Goal: Use online tool/utility: Utilize a website feature to perform a specific function

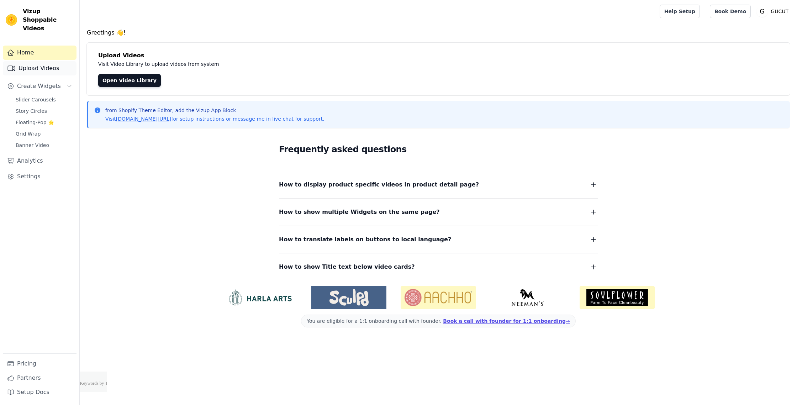
click at [56, 64] on link "Upload Videos" at bounding box center [40, 68] width 74 height 14
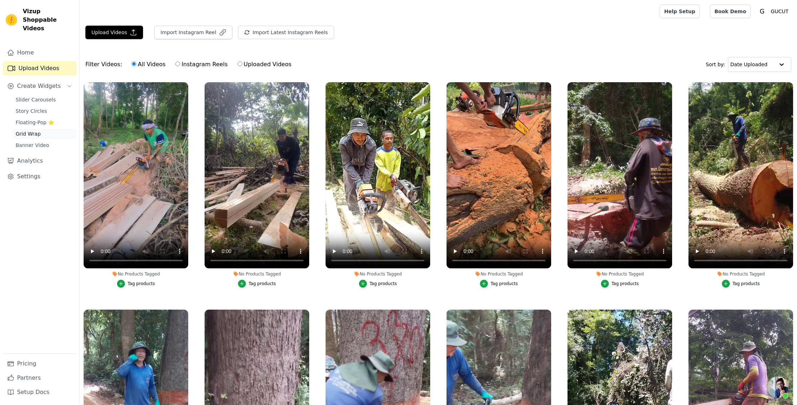
click at [35, 129] on link "Grid Wrap" at bounding box center [43, 134] width 65 height 10
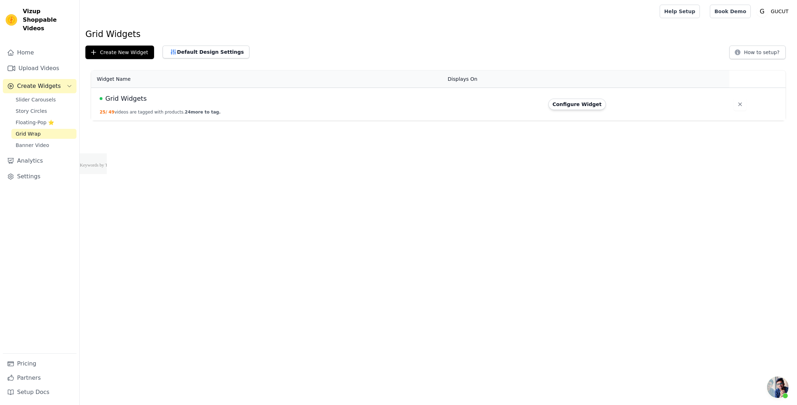
click at [566, 98] on td "Configure Widget" at bounding box center [636, 104] width 185 height 33
click at [565, 101] on button "Configure Widget" at bounding box center [578, 104] width 58 height 11
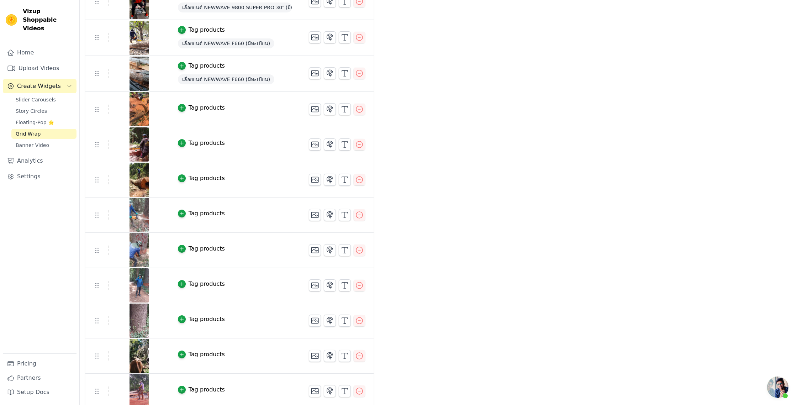
scroll to position [456, 0]
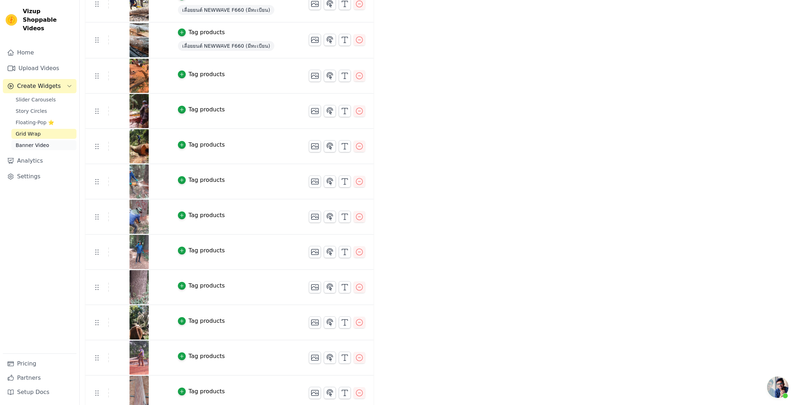
click at [49, 140] on link "Banner Video" at bounding box center [43, 145] width 65 height 10
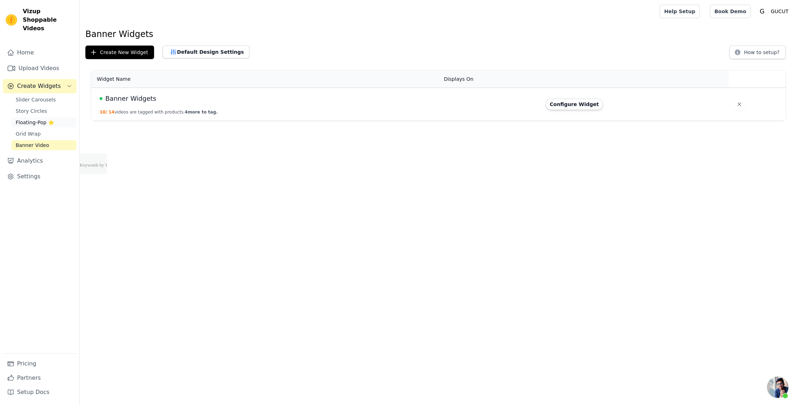
click at [47, 119] on span "Floating-Pop ⭐" at bounding box center [35, 122] width 38 height 7
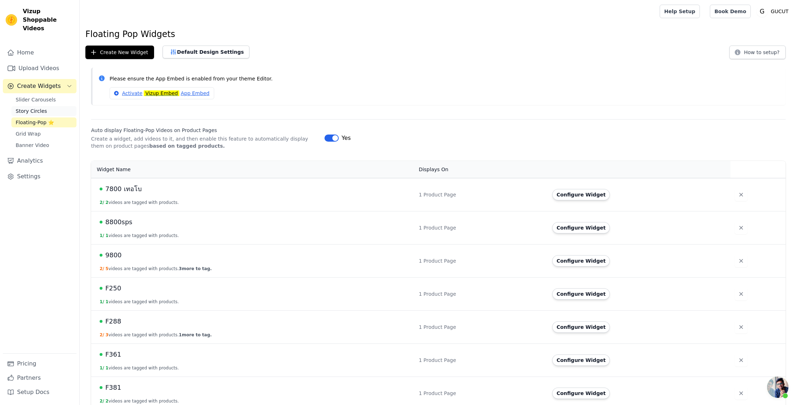
click at [35, 108] on span "Story Circles" at bounding box center [31, 111] width 31 height 7
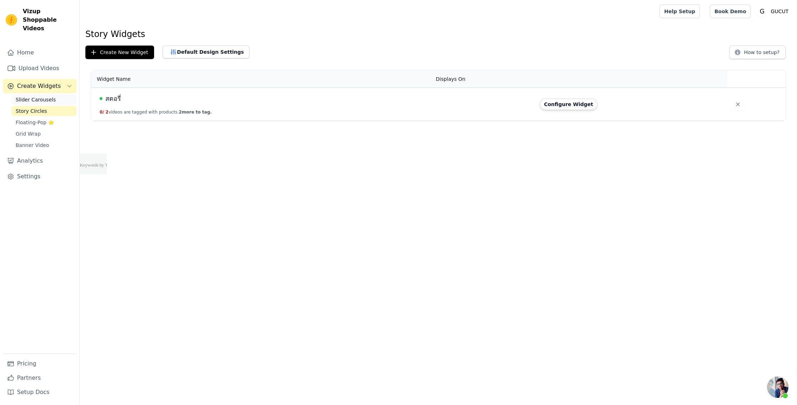
click at [36, 96] on span "Slider Carousels" at bounding box center [36, 99] width 40 height 7
click at [37, 108] on span "Story Circles" at bounding box center [31, 111] width 31 height 7
click at [37, 119] on span "Floating-Pop ⭐" at bounding box center [35, 122] width 38 height 7
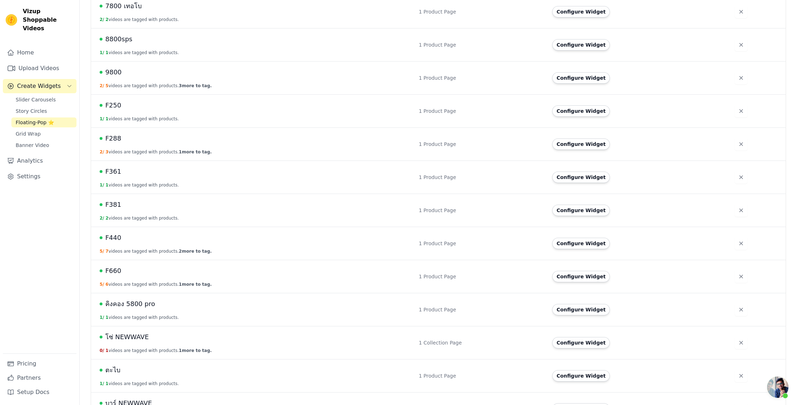
scroll to position [206, 0]
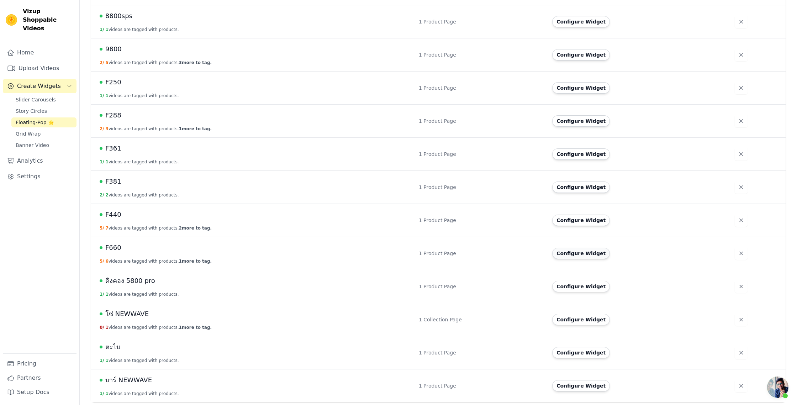
click at [575, 257] on button "Configure Widget" at bounding box center [581, 253] width 58 height 11
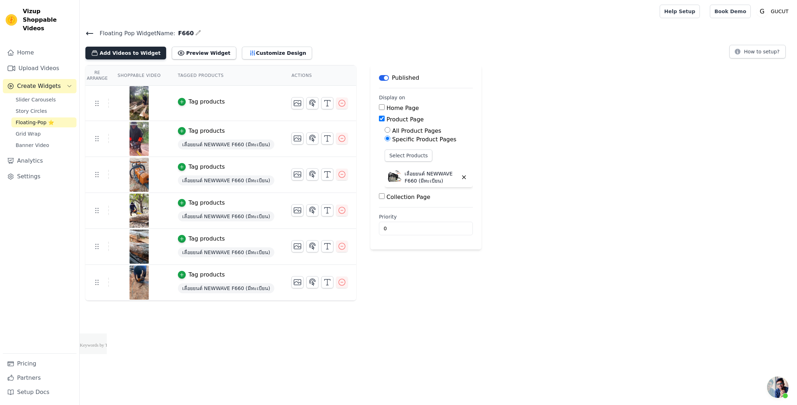
click at [143, 58] on button "Add Videos to Widget" at bounding box center [125, 53] width 81 height 13
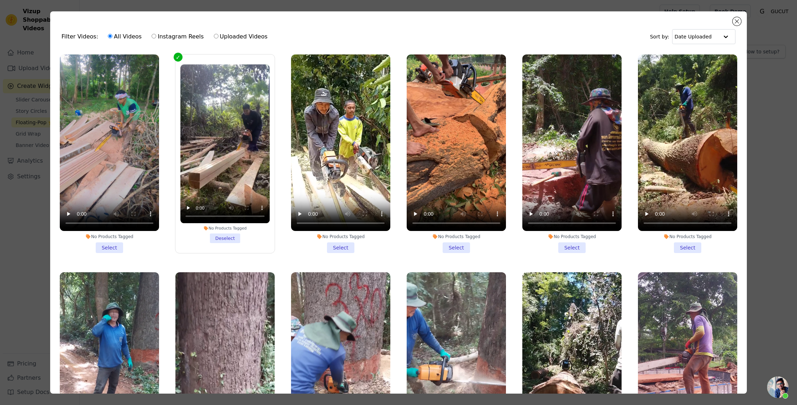
click at [110, 243] on li "No Products Tagged Select" at bounding box center [109, 153] width 99 height 199
click at [0, 0] on input "No Products Tagged Select" at bounding box center [0, 0] width 0 height 0
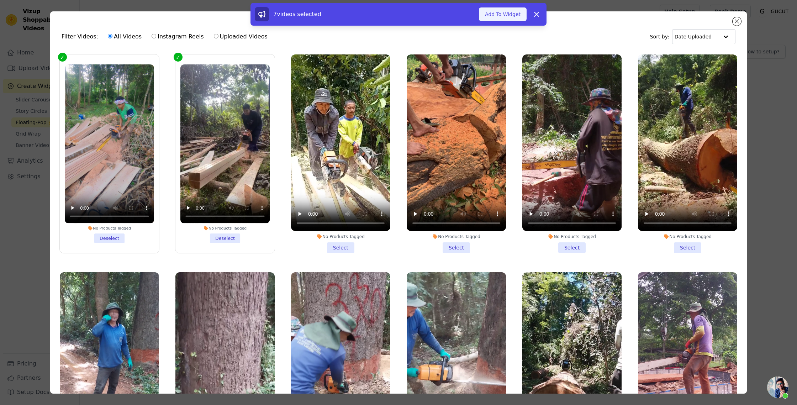
click at [496, 15] on button "Add To Widget" at bounding box center [503, 14] width 48 height 14
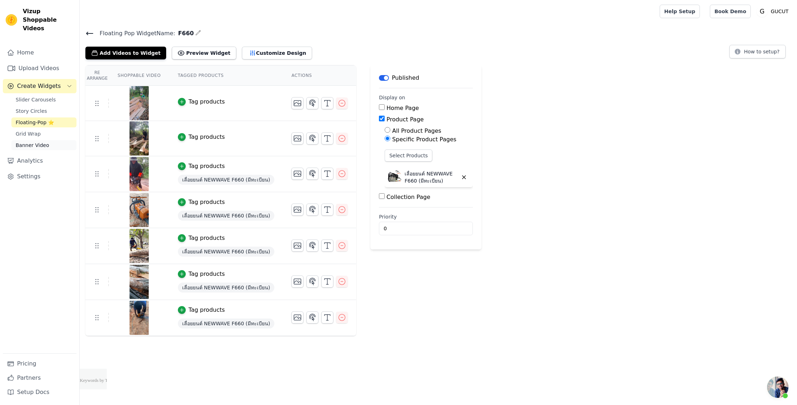
click at [27, 142] on span "Banner Video" at bounding box center [32, 145] width 33 height 7
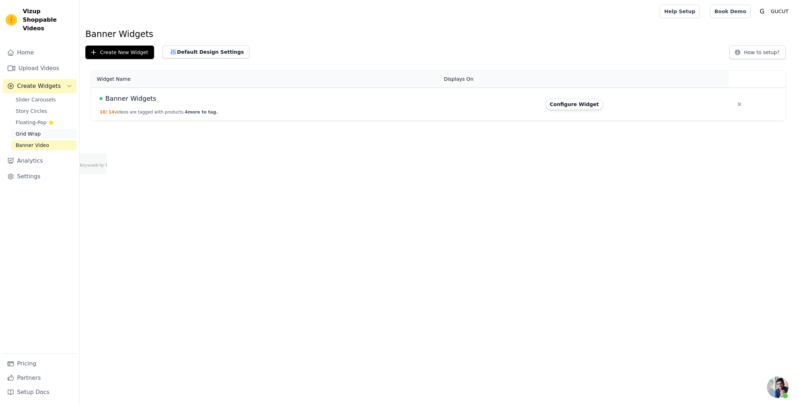
click at [28, 130] on span "Grid Wrap" at bounding box center [28, 133] width 25 height 7
click at [585, 108] on button "Configure Widget" at bounding box center [578, 104] width 58 height 11
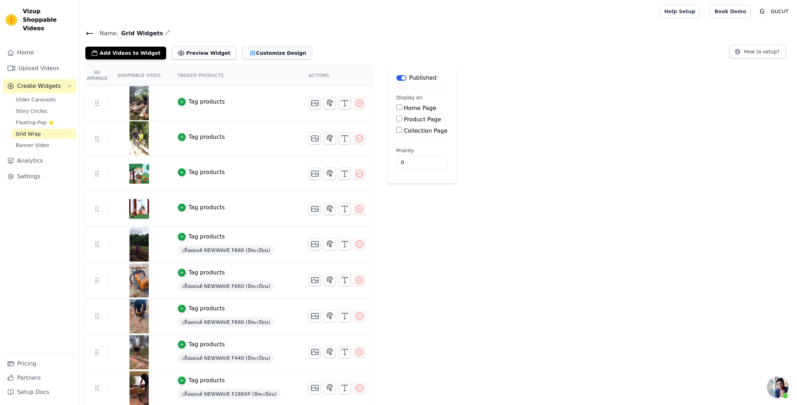
click at [244, 55] on button "Customize Design" at bounding box center [277, 53] width 70 height 13
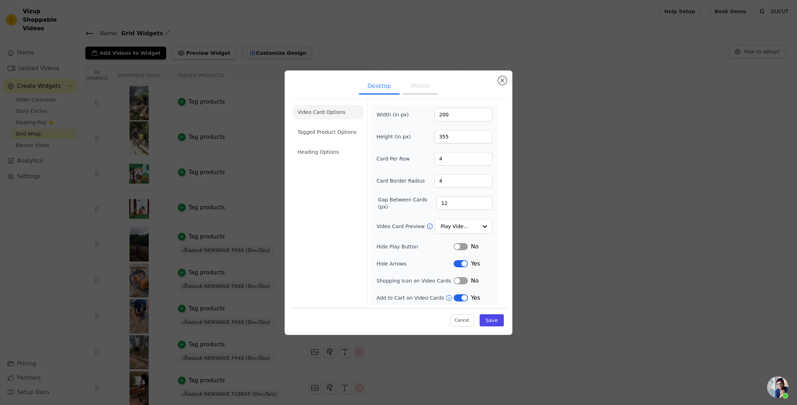
click at [244, 55] on div "Desktop Mobile Video Card Options Tagged Product Options Heading Options Width …" at bounding box center [398, 202] width 797 height 405
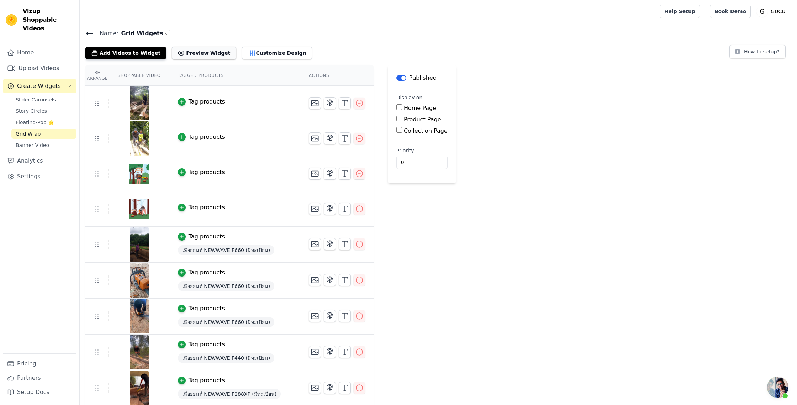
click at [203, 55] on button "Preview Widget" at bounding box center [204, 53] width 64 height 13
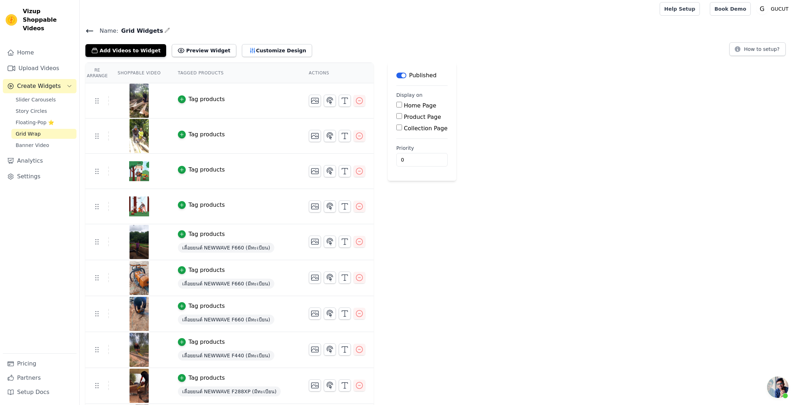
scroll to position [1, 0]
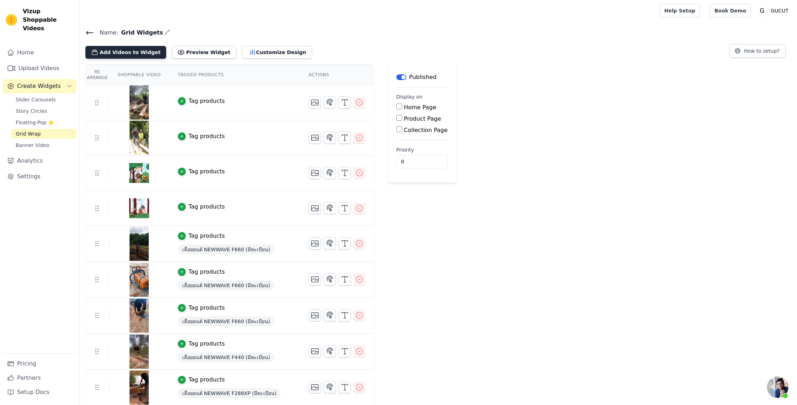
click at [146, 48] on button "Add Videos to Widget" at bounding box center [125, 52] width 81 height 13
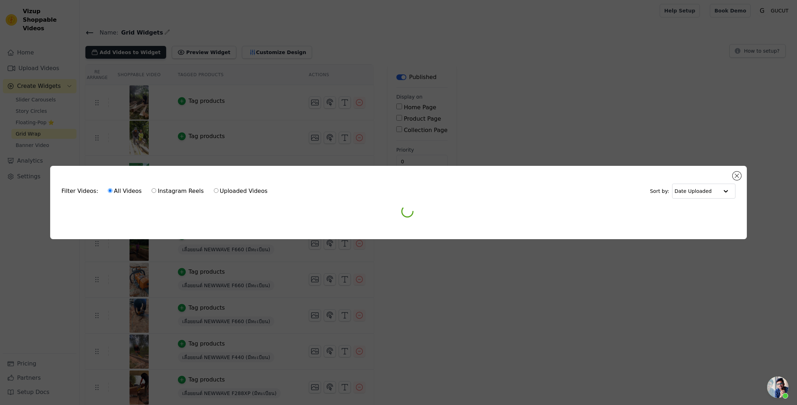
scroll to position [0, 0]
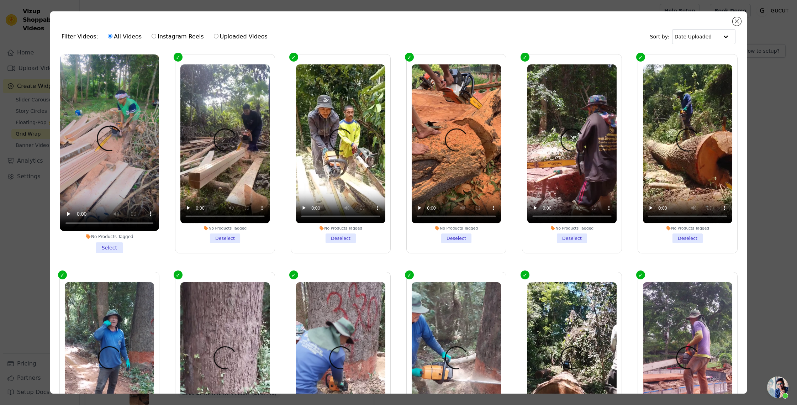
click at [107, 246] on li "No Products Tagged Select" at bounding box center [109, 153] width 99 height 199
click at [0, 0] on input "No Products Tagged Select" at bounding box center [0, 0] width 0 height 0
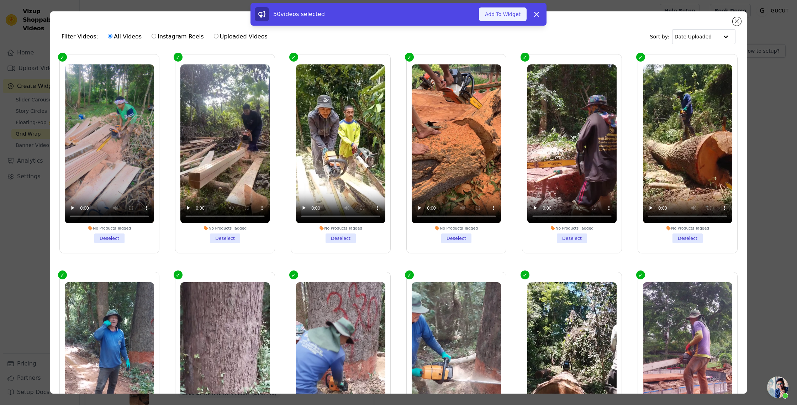
click at [497, 17] on button "Add To Widget" at bounding box center [503, 14] width 48 height 14
